Goal: Transaction & Acquisition: Purchase product/service

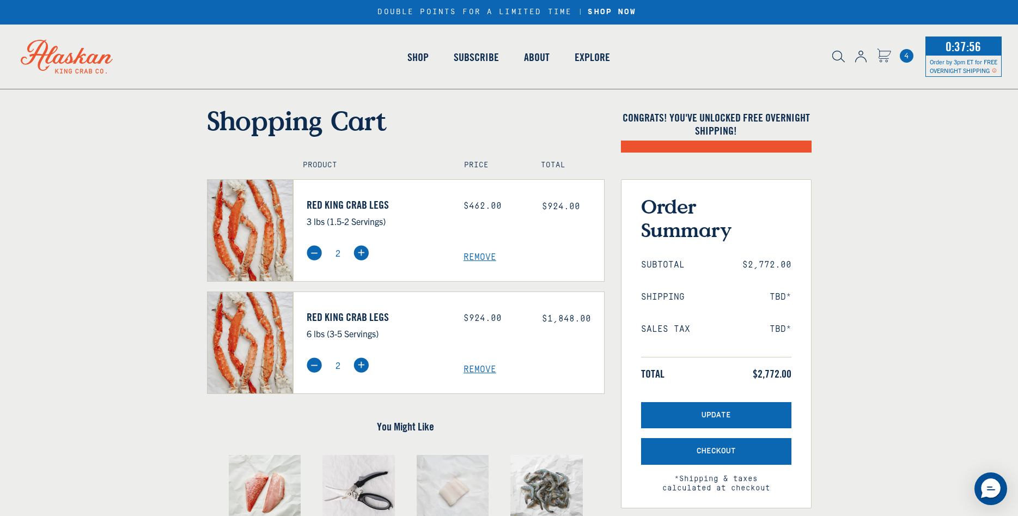
click at [478, 257] on span "Remove" at bounding box center [533, 257] width 141 height 10
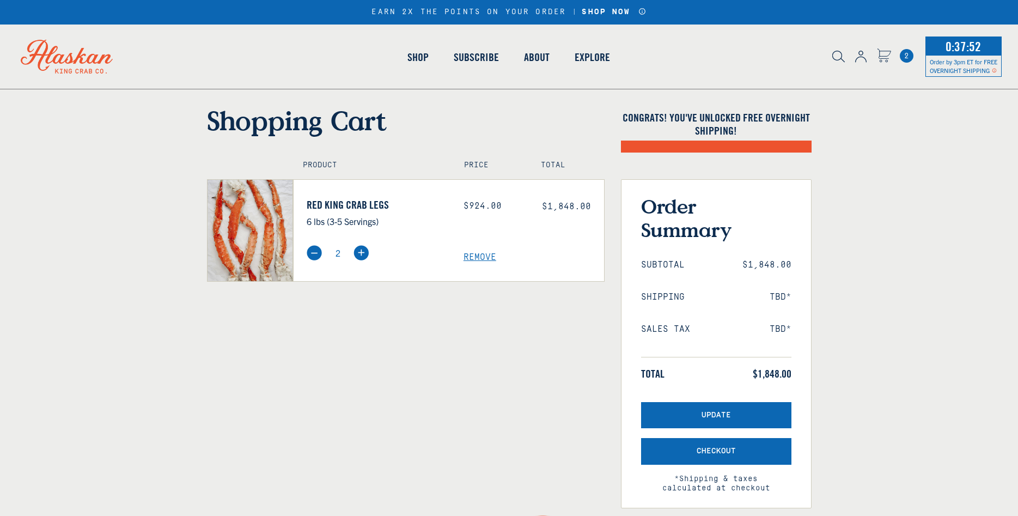
select select "40826594656335"
select select "40826736836687"
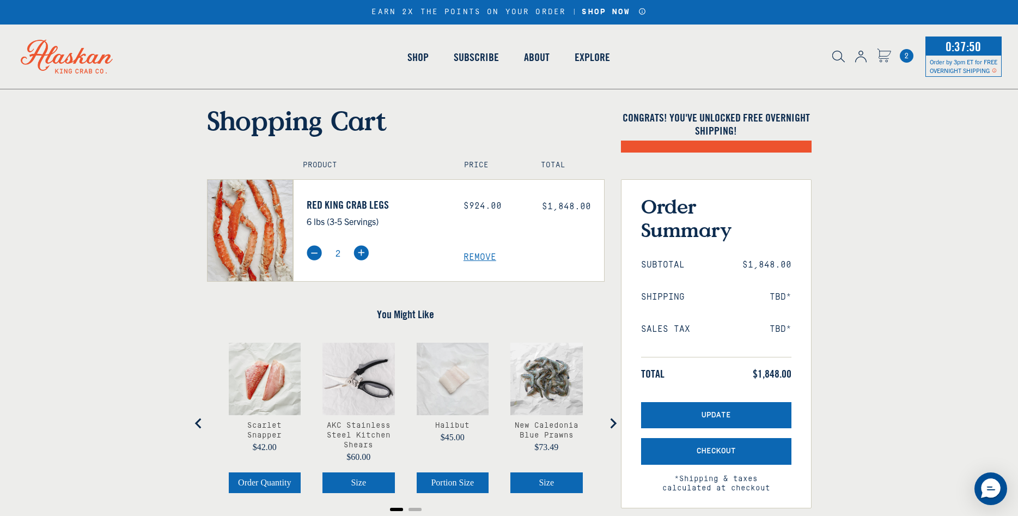
click at [312, 254] on img at bounding box center [314, 252] width 15 height 15
type input "1"
click at [480, 259] on span "Remove" at bounding box center [533, 257] width 141 height 10
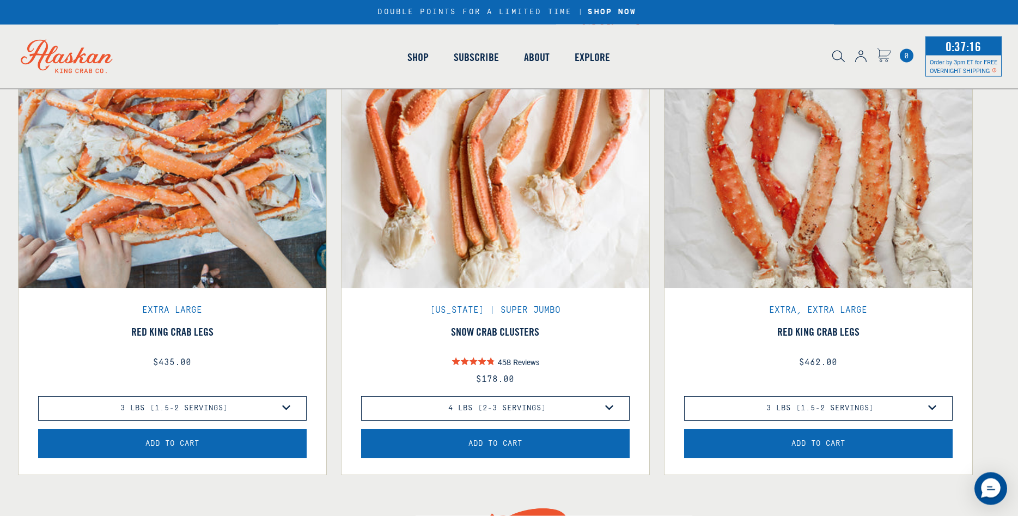
scroll to position [500, 0]
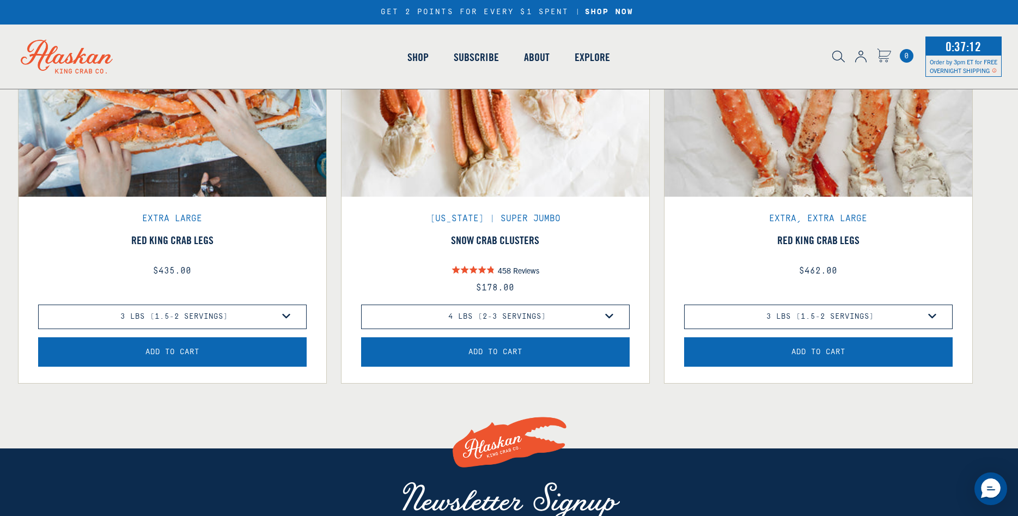
click at [684, 304] on select "3 lbs (1.5-2 Servings) 4 lbs (2-3.5 Servings) 6 lbs (3-5 Servings) 10 lbs (5-8 …" at bounding box center [818, 316] width 268 height 25
select select "40826730905679"
click option "4 lbs (2-3.5 Servings)" at bounding box center [0, 0] width 0 height 0
click at [792, 353] on button "Add to Cart" at bounding box center [818, 351] width 268 height 29
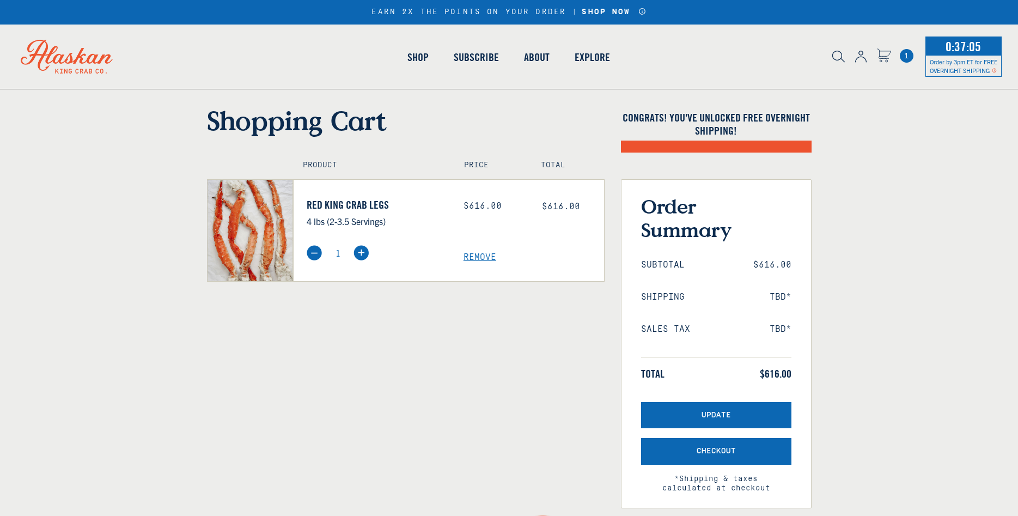
select select "40826592231503"
select select "40826730905679"
select select "40826592231503"
select select "40826730905679"
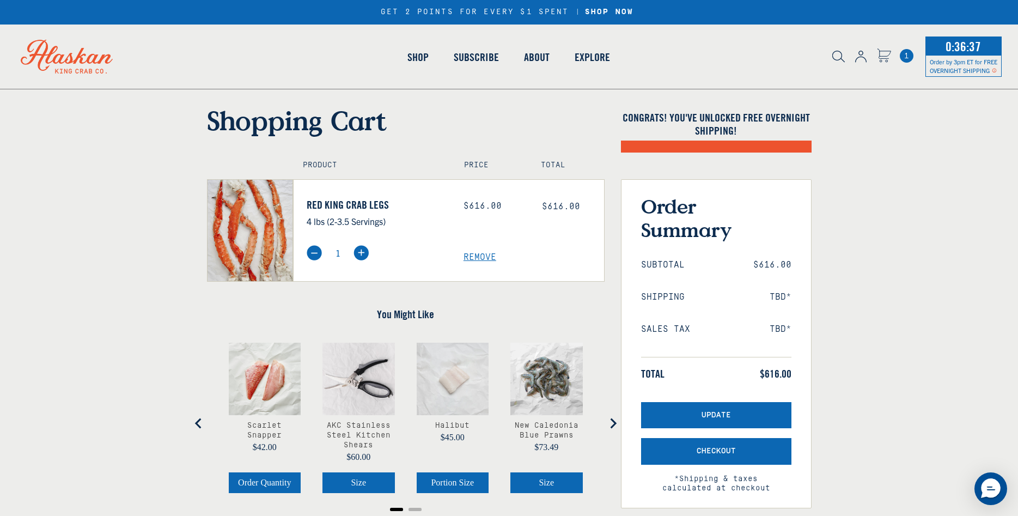
click at [905, 58] on span "1" at bounding box center [907, 56] width 14 height 14
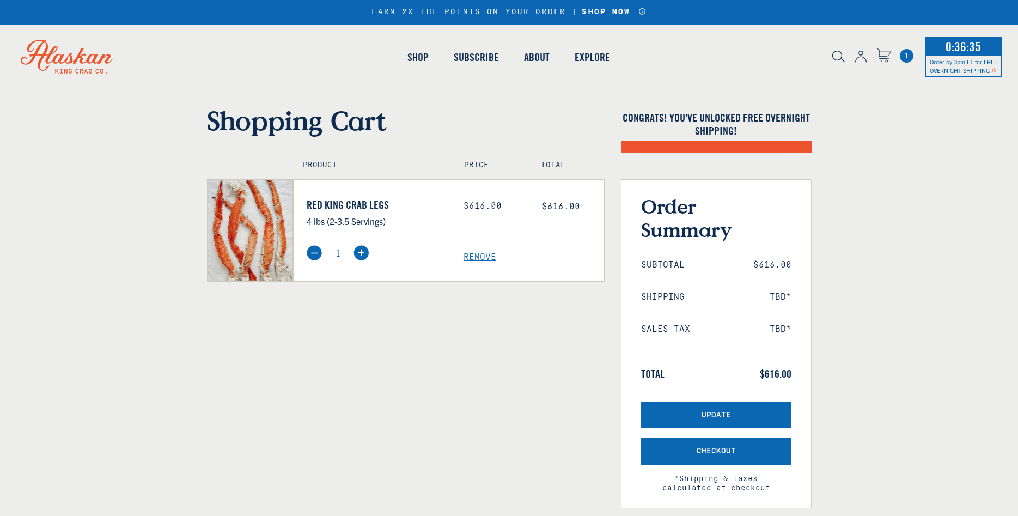
select select "40826592231503"
select select "40826730905679"
select select "40826592231503"
select select "40826730905679"
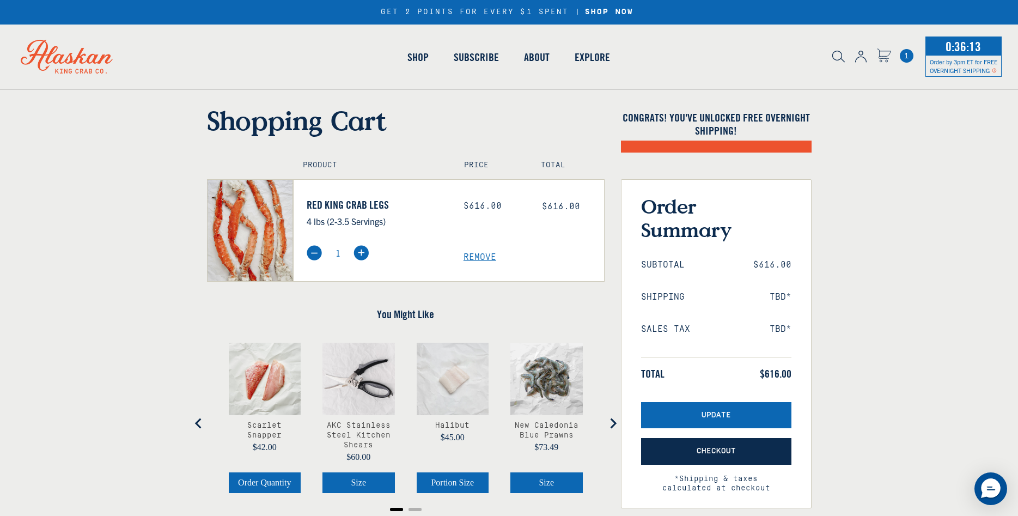
click at [730, 453] on span "Checkout" at bounding box center [716, 451] width 39 height 9
